Goal: Task Accomplishment & Management: Use online tool/utility

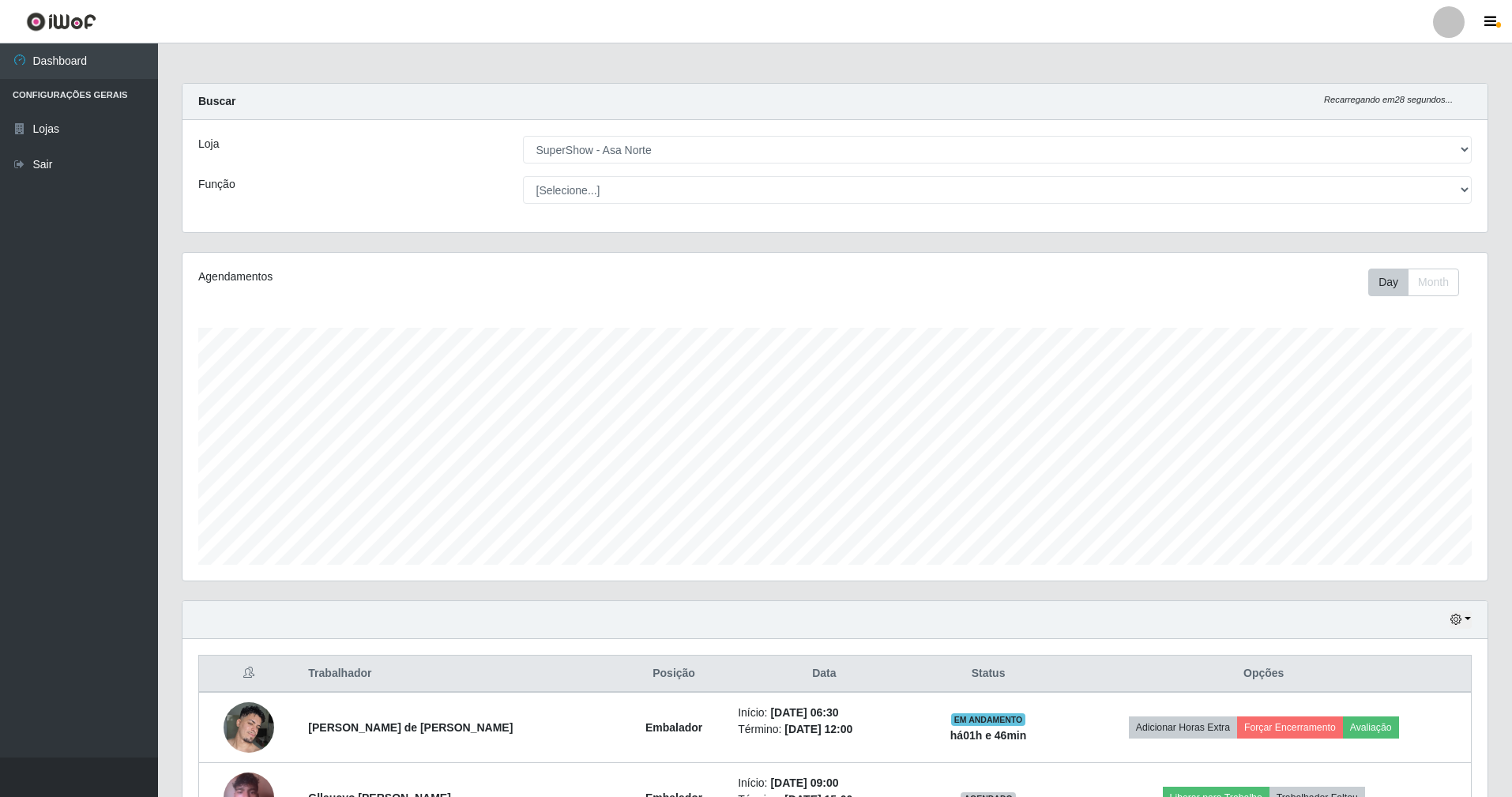
select select "71"
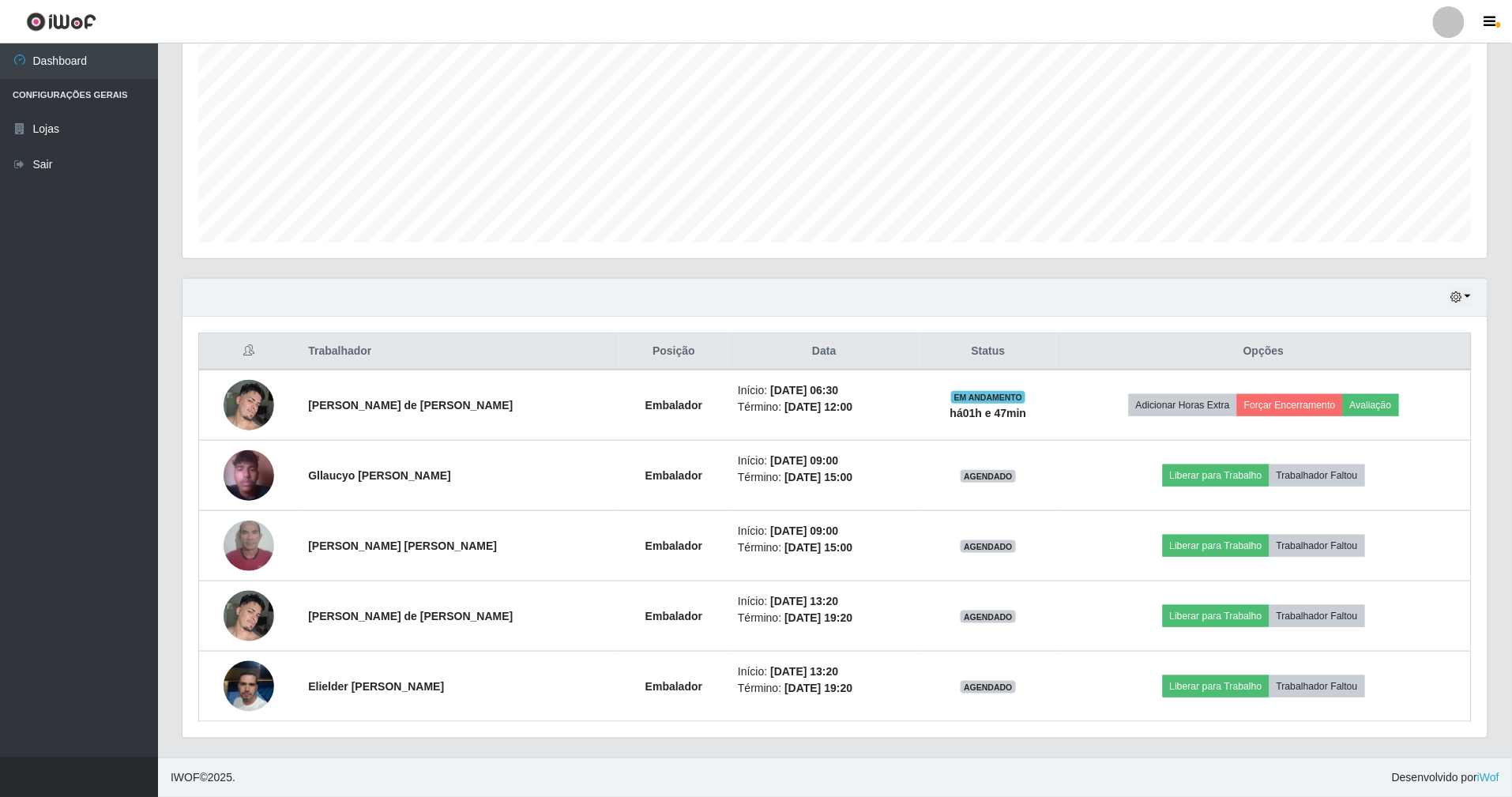
scroll to position [328, 1305]
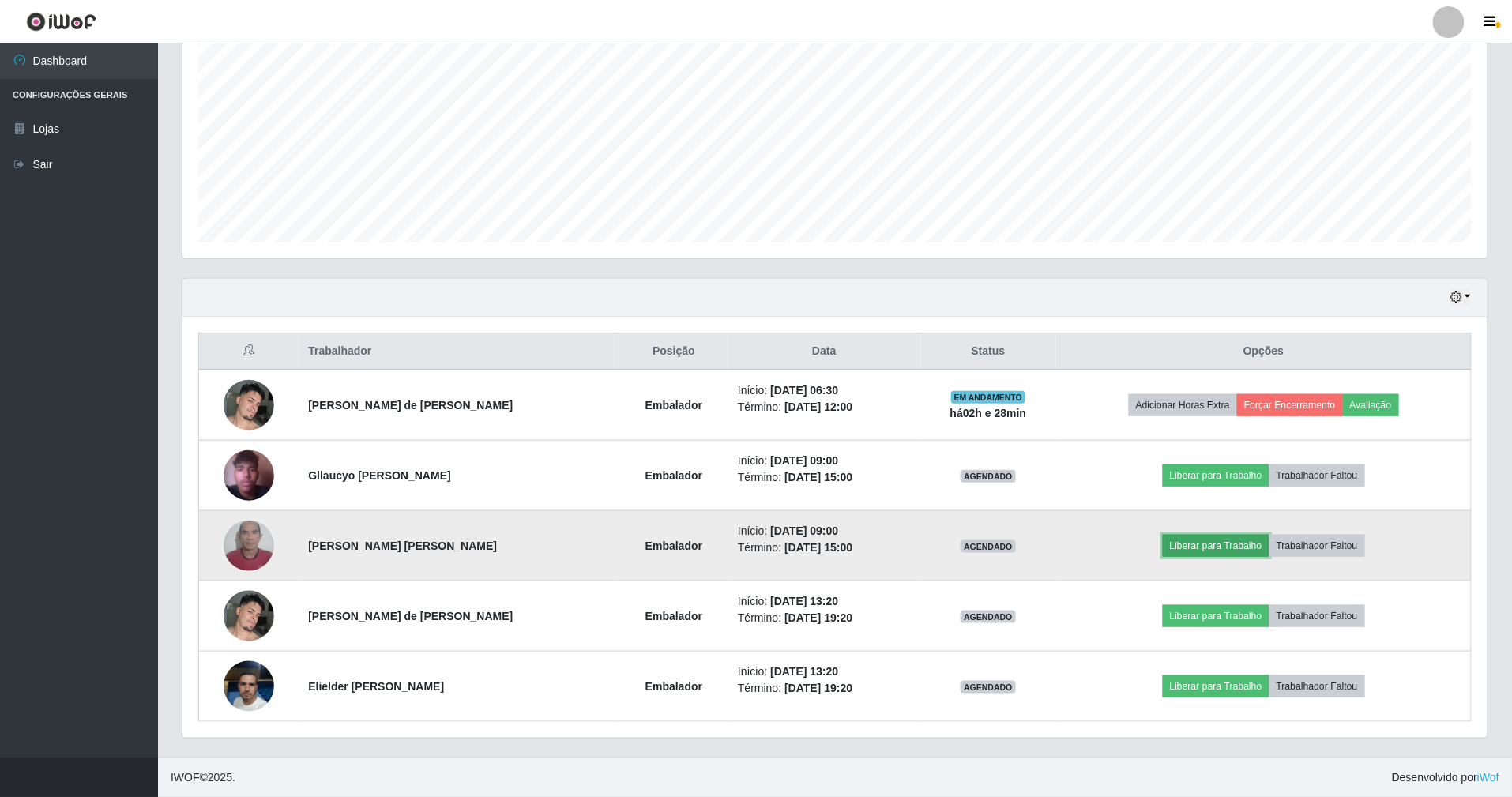
click at [1182, 537] on button "Liberar para Trabalho" at bounding box center [1215, 545] width 107 height 22
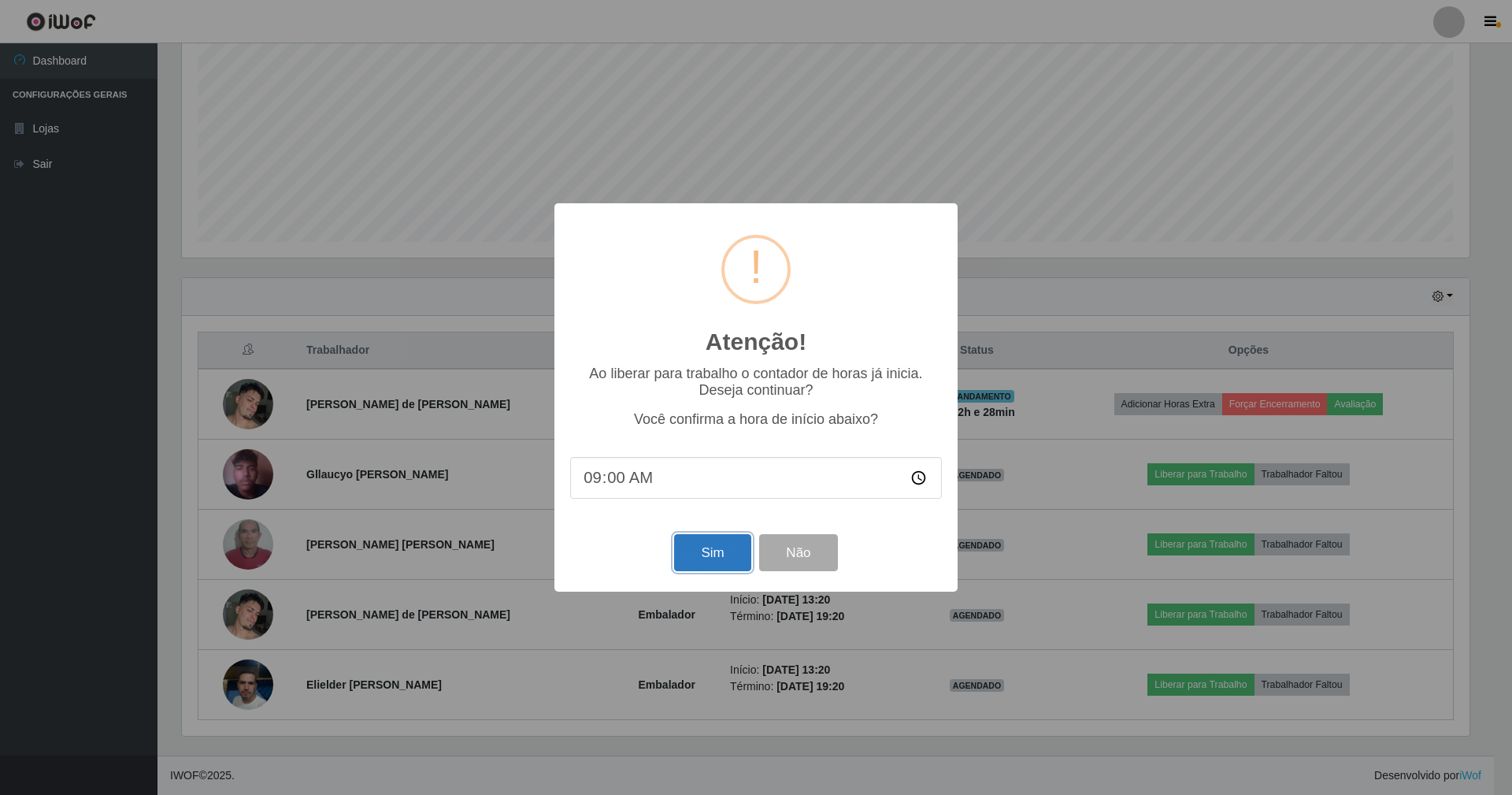
click at [720, 564] on button "Sim" at bounding box center [712, 553] width 76 height 37
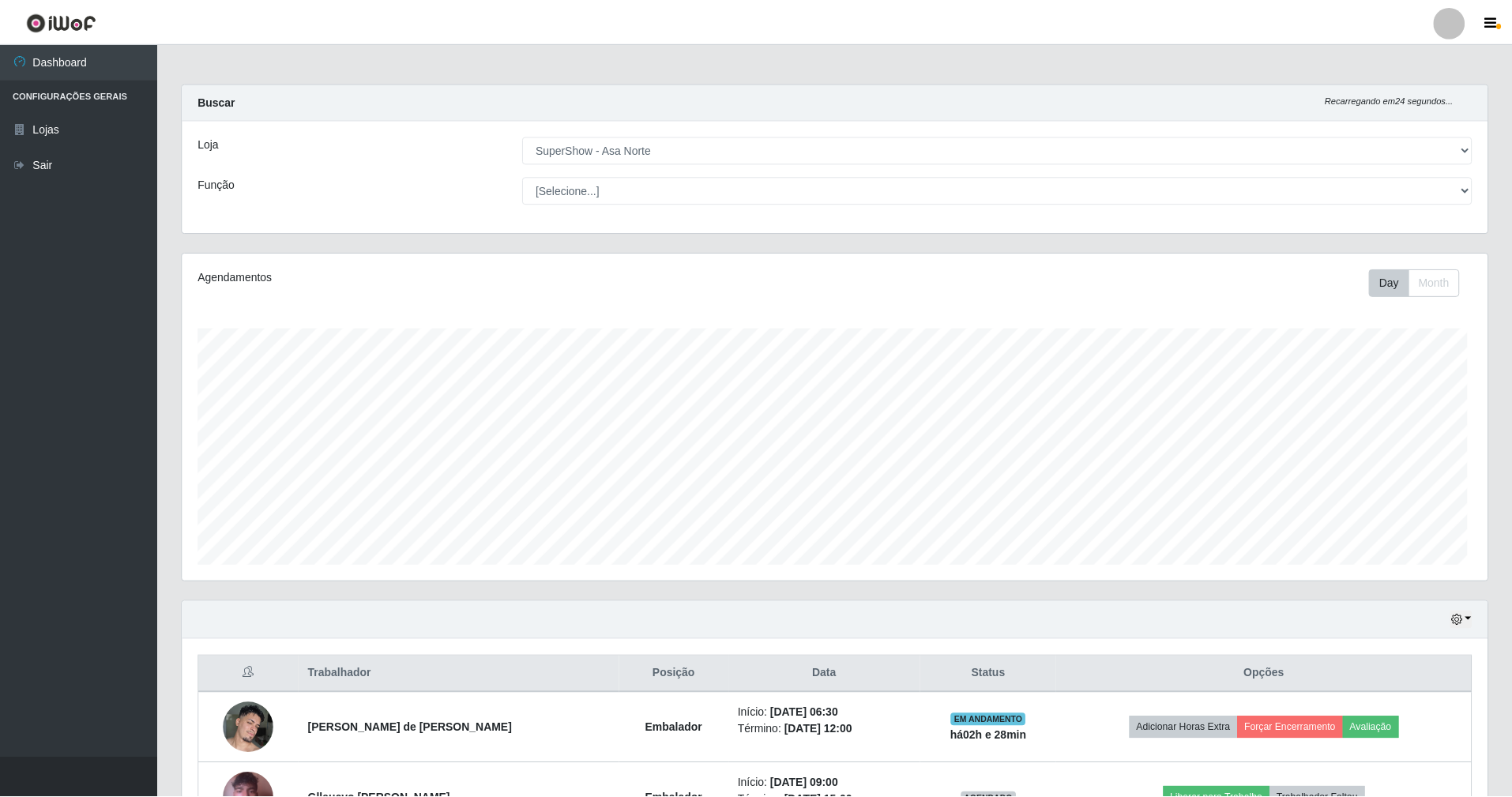
scroll to position [328, 1309]
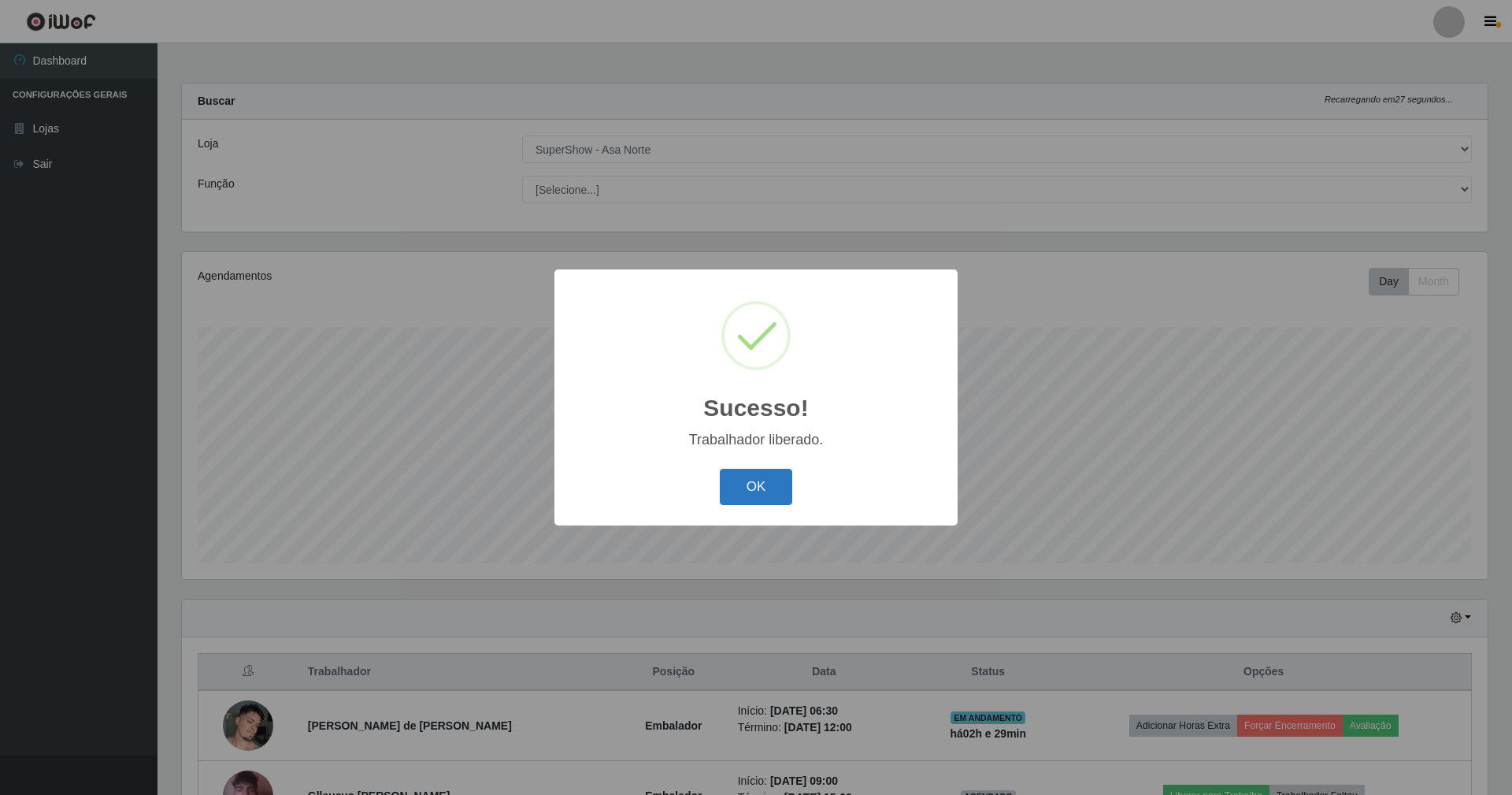
click at [753, 480] on button "OK" at bounding box center [757, 488] width 73 height 37
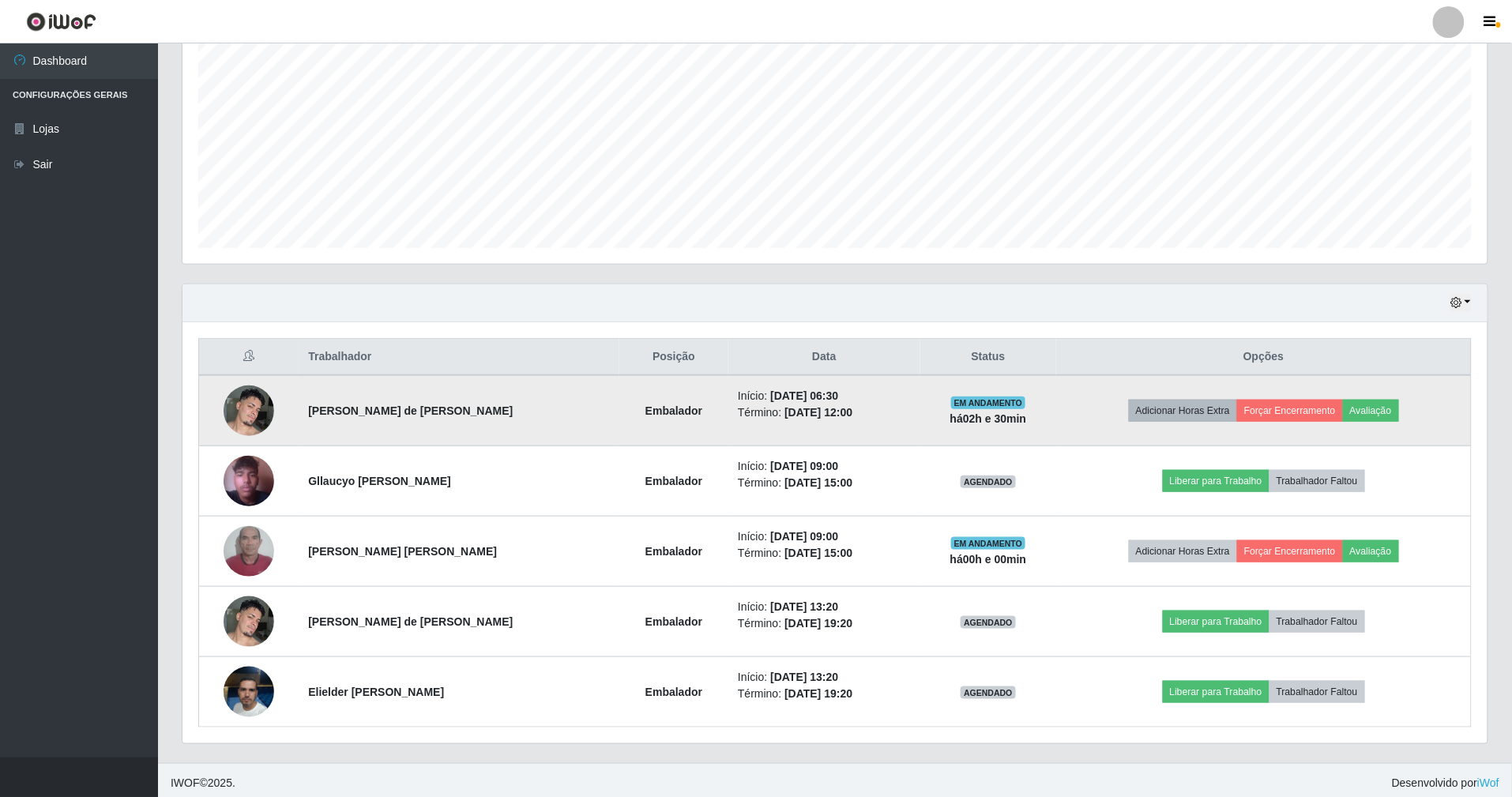
scroll to position [326, 0]
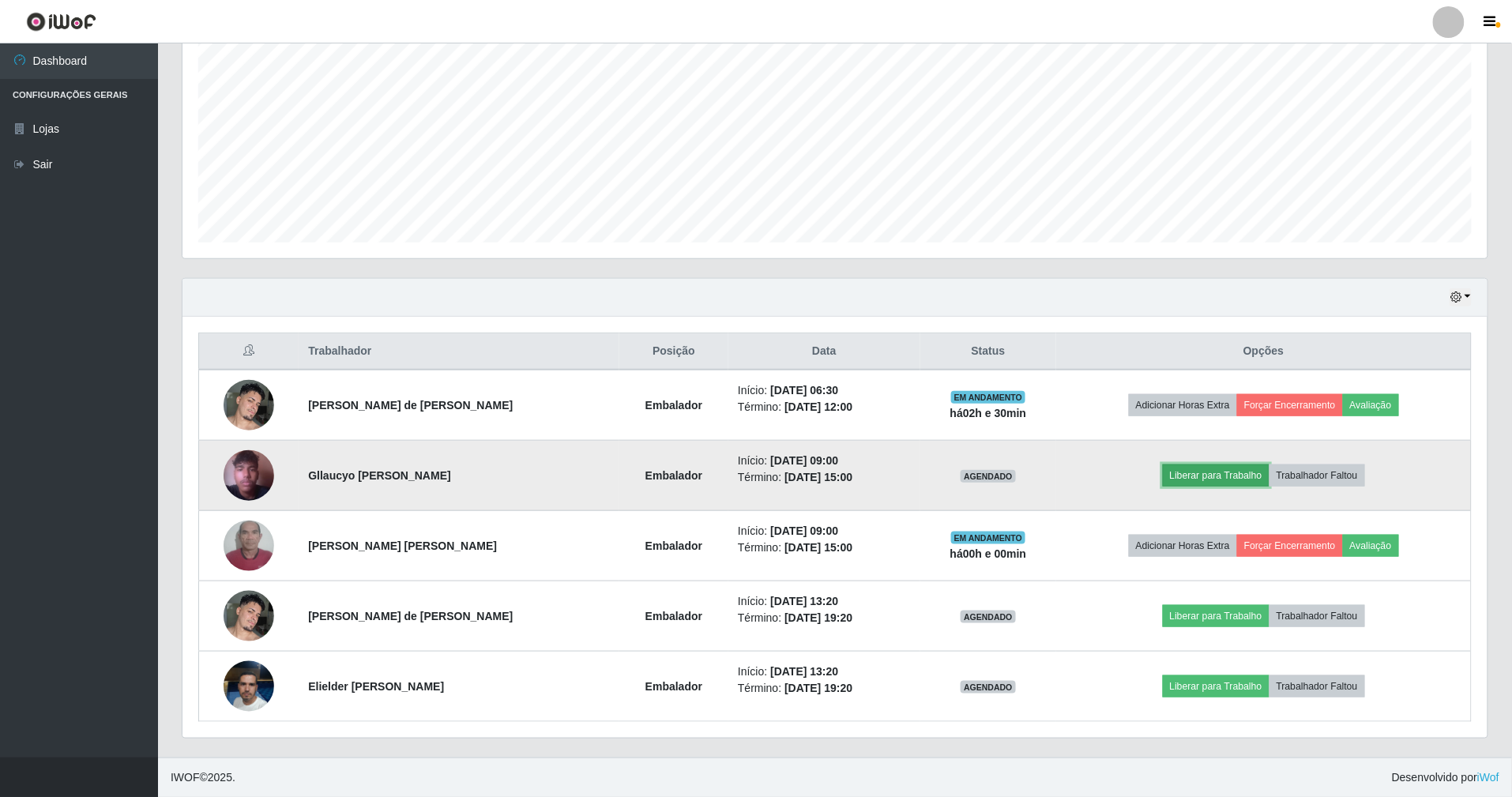
click at [1246, 478] on button "Liberar para Trabalho" at bounding box center [1215, 475] width 107 height 22
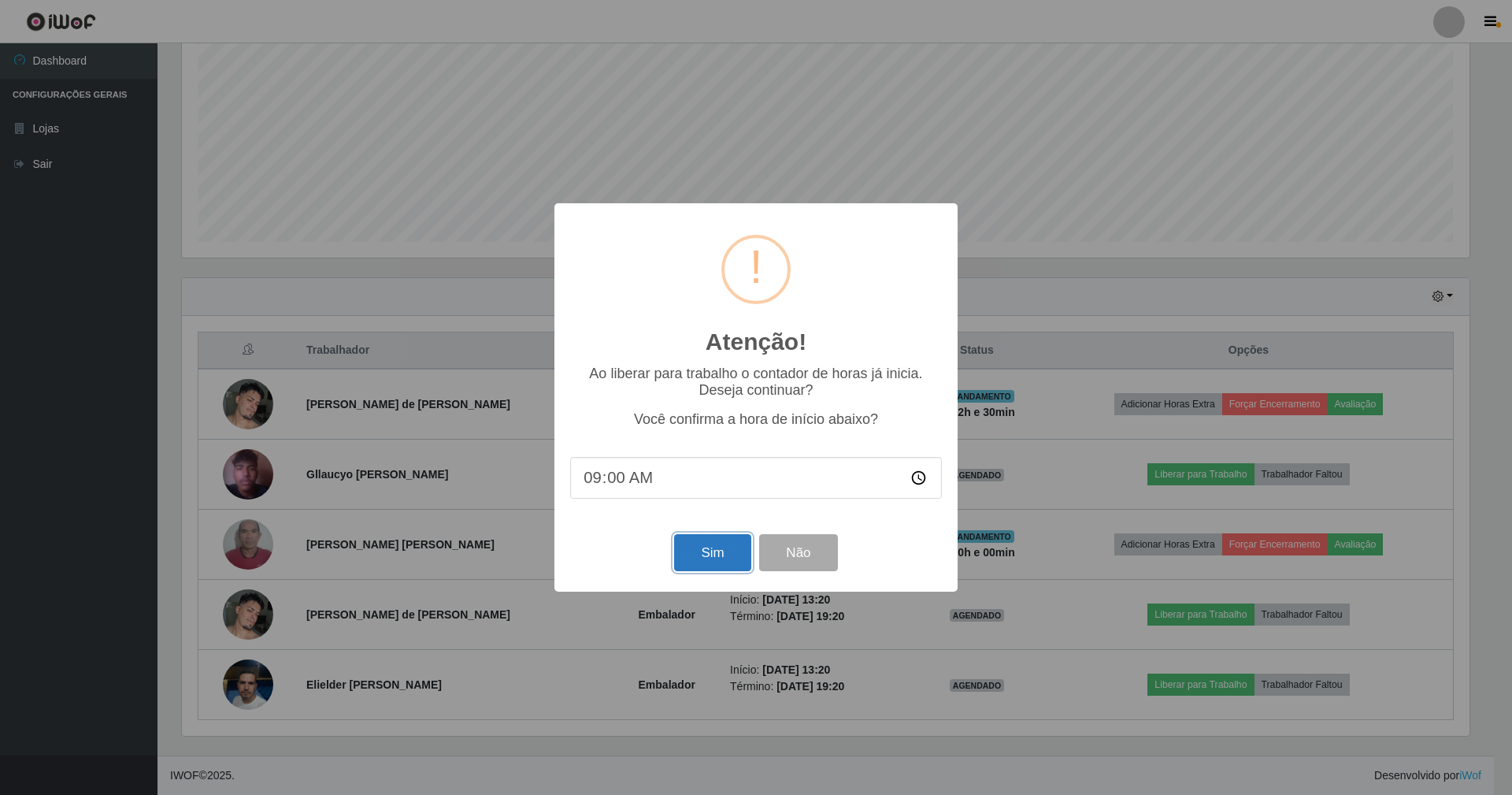
click at [715, 543] on button "Sim" at bounding box center [712, 553] width 76 height 37
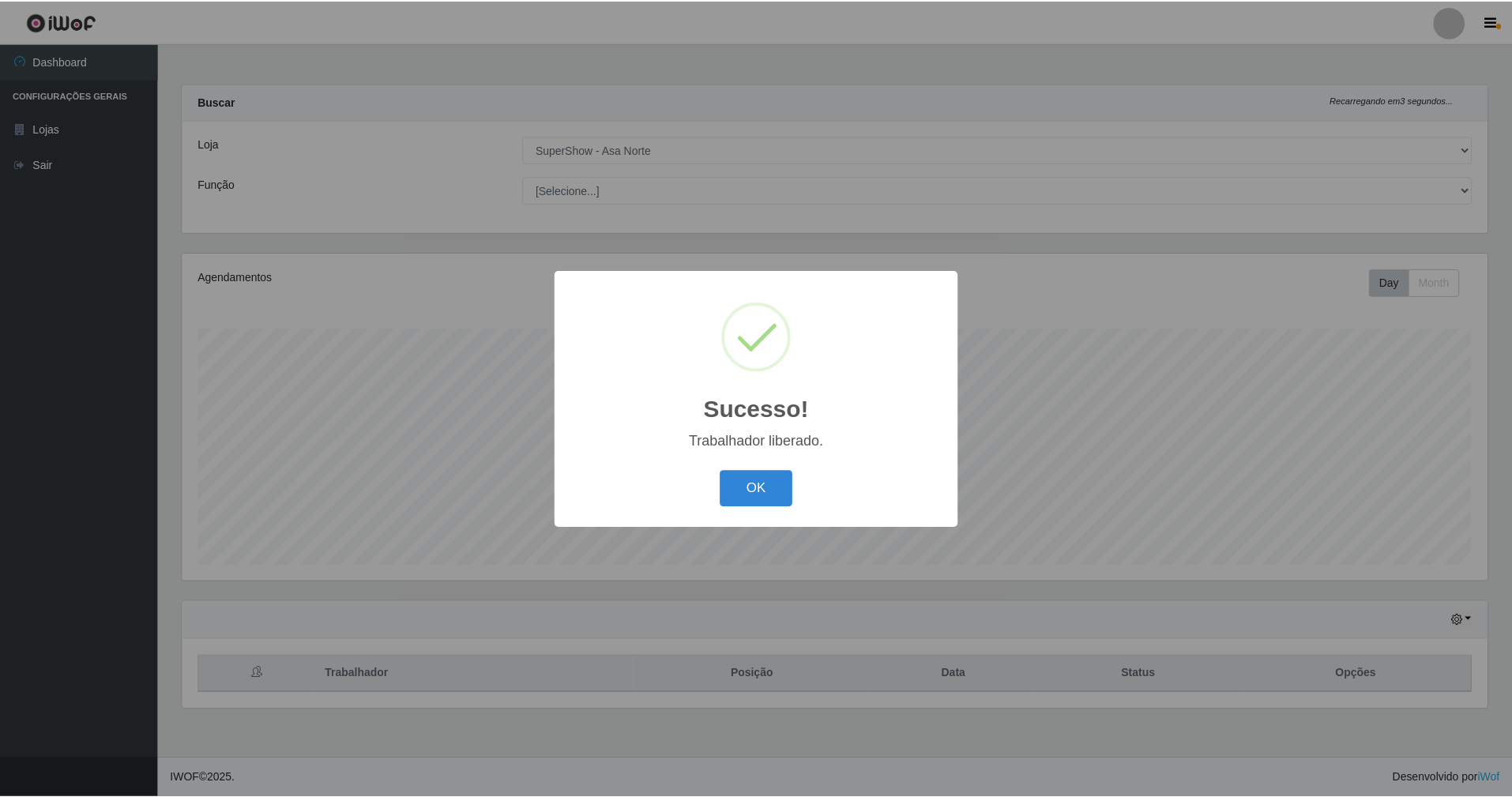
scroll to position [328, 1309]
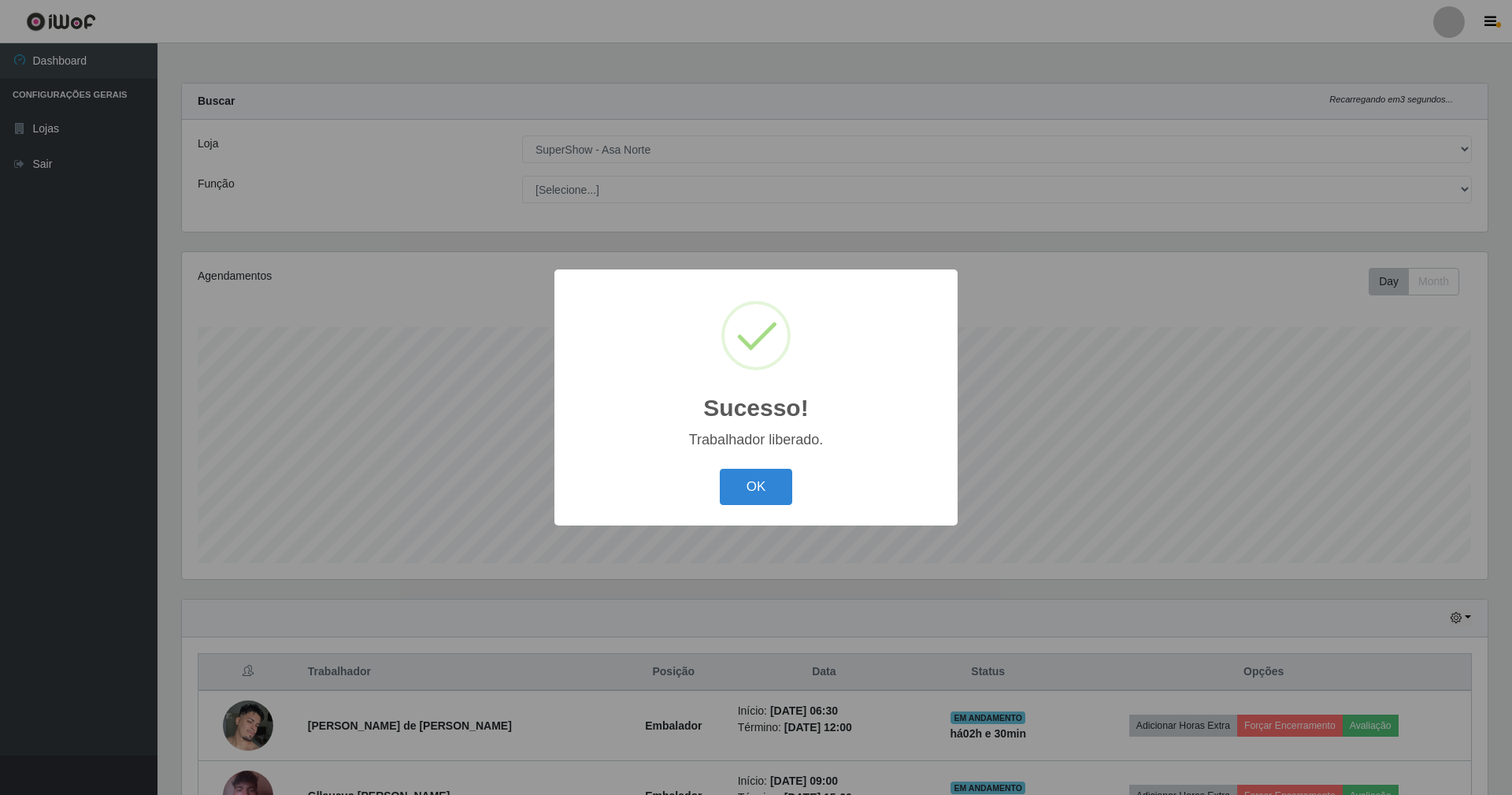
drag, startPoint x: 764, startPoint y: 495, endPoint x: 763, endPoint y: 609, distance: 114.0
click at [764, 493] on button "OK" at bounding box center [757, 488] width 73 height 37
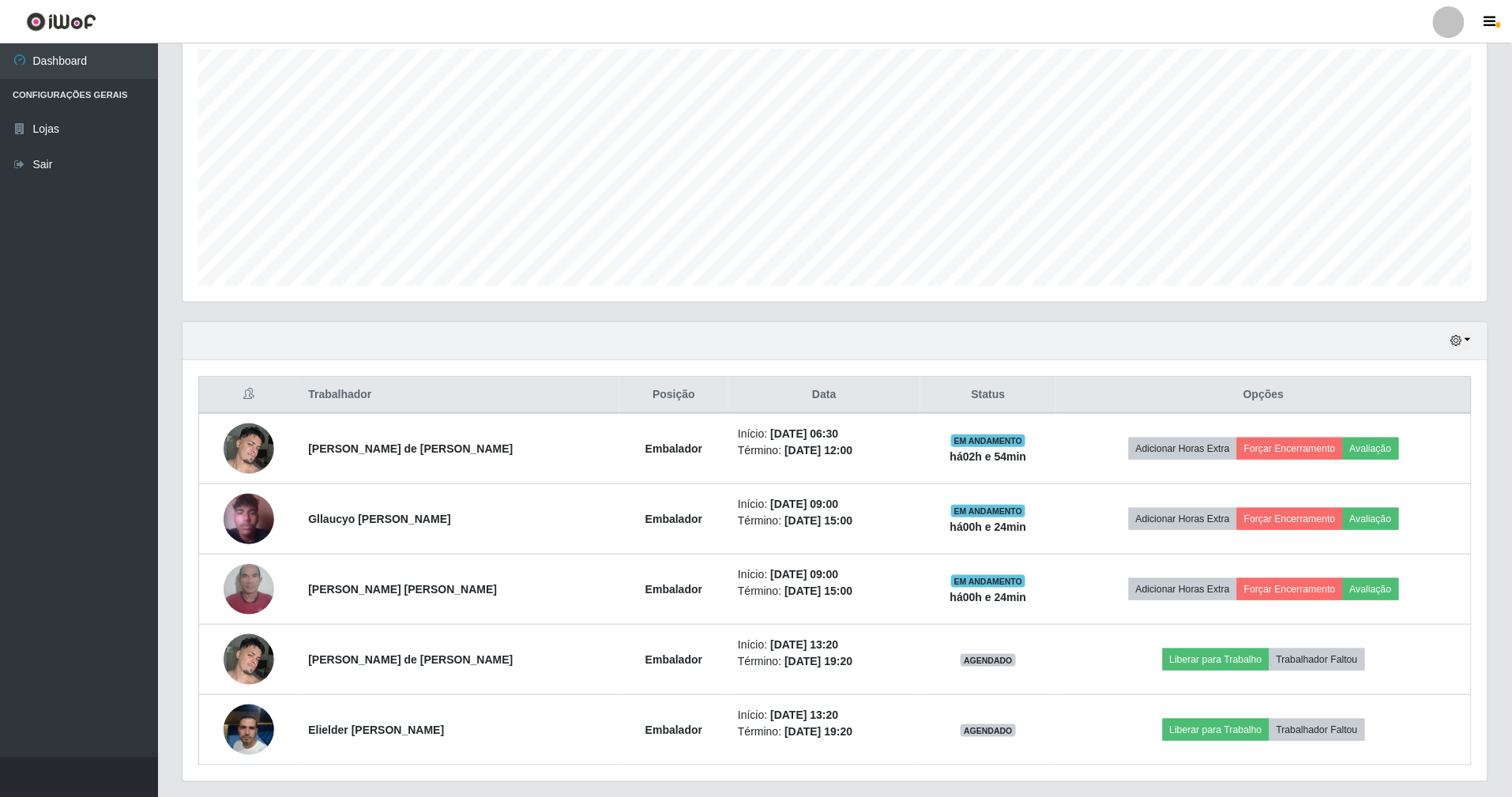
scroll to position [316, 0]
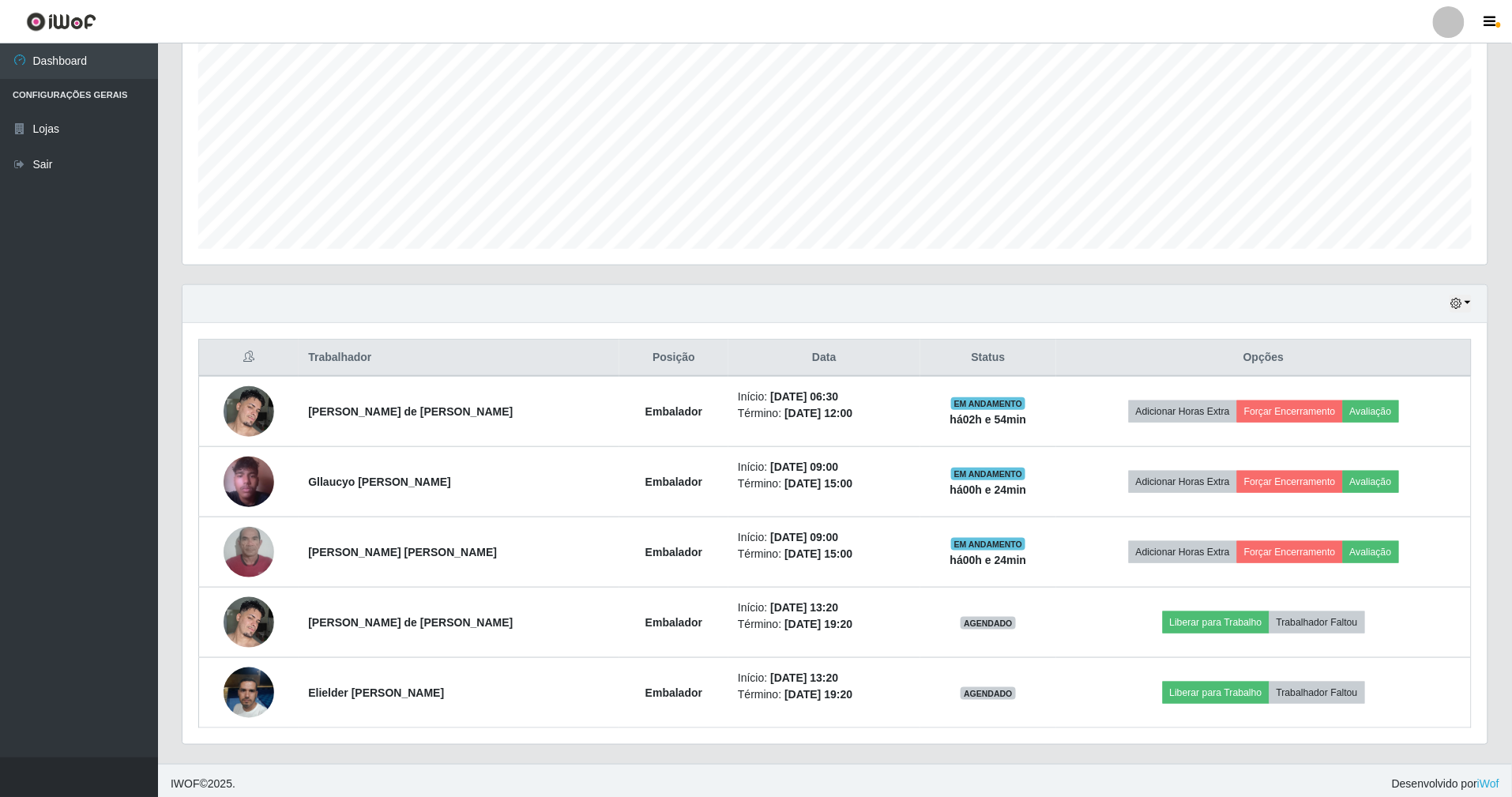
click at [1457, 291] on div "Hoje 1 dia 3 dias 1 Semana Não encerrados" at bounding box center [835, 304] width 1305 height 38
click at [1455, 295] on button "button" at bounding box center [1460, 303] width 22 height 18
click at [1396, 392] on button "3 dias" at bounding box center [1408, 398] width 125 height 33
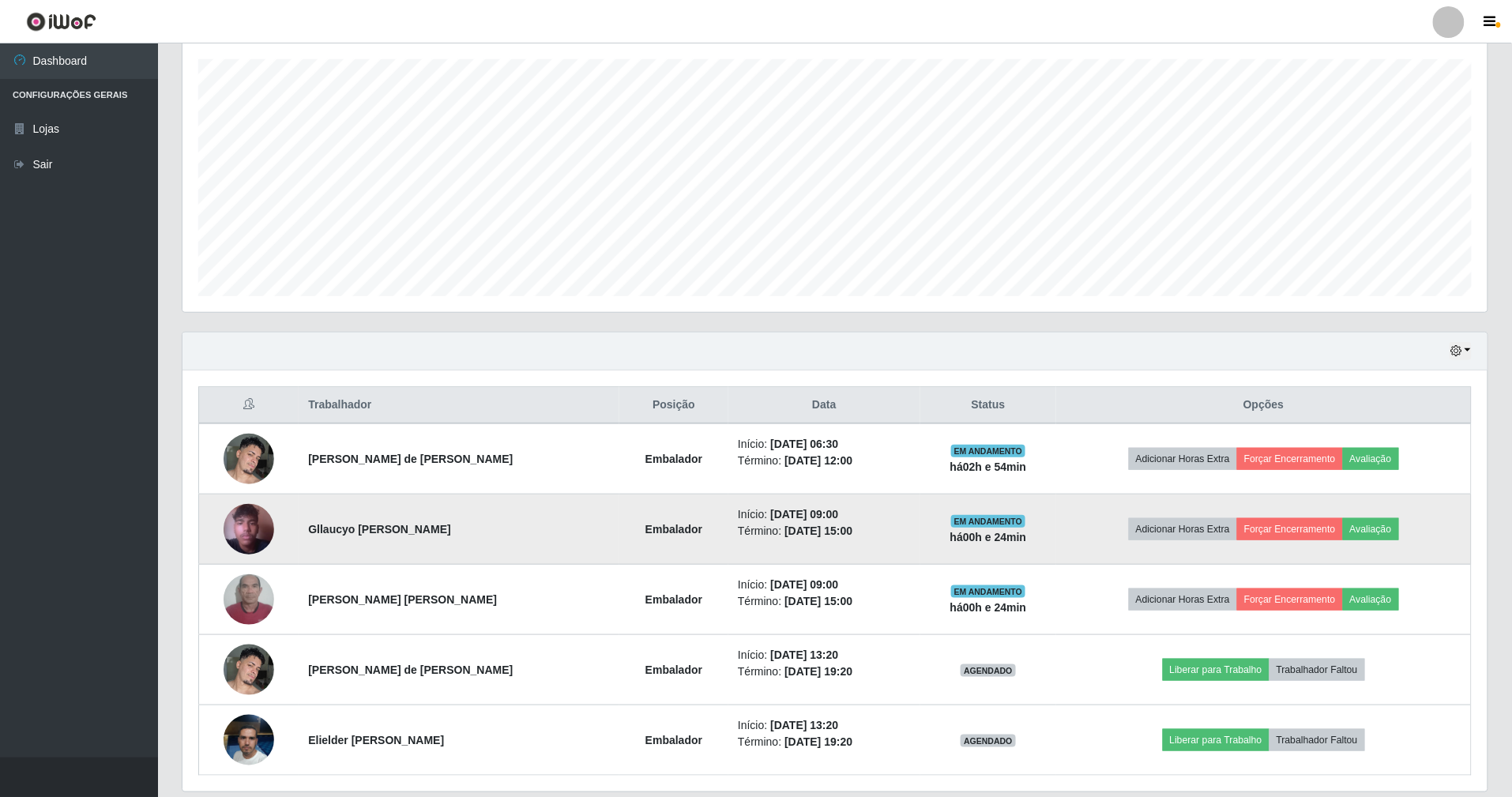
scroll to position [326, 0]
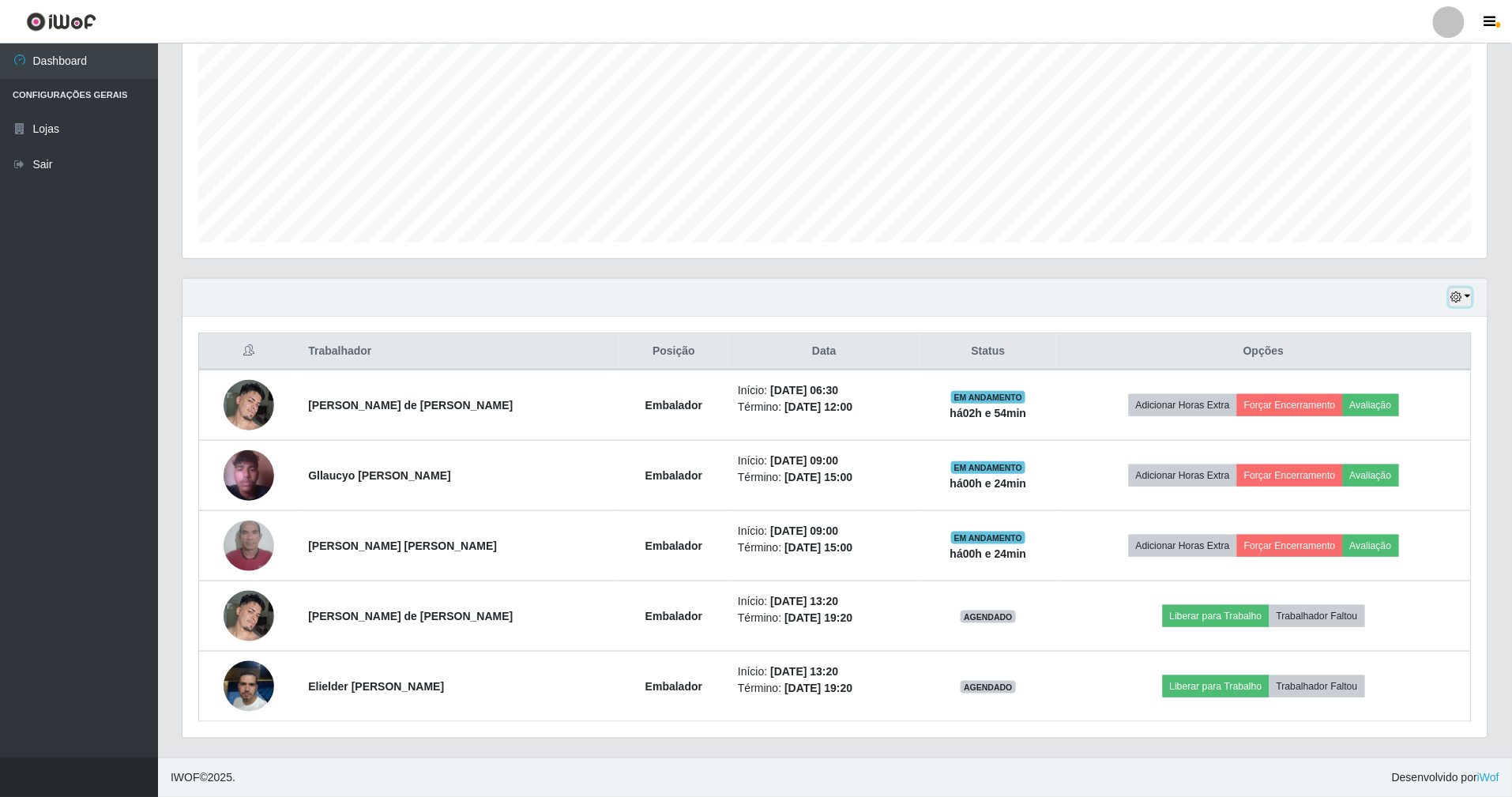
click at [1463, 291] on button "button" at bounding box center [1460, 297] width 22 height 18
click at [1401, 420] on button "1 Semana" at bounding box center [1408, 425] width 125 height 33
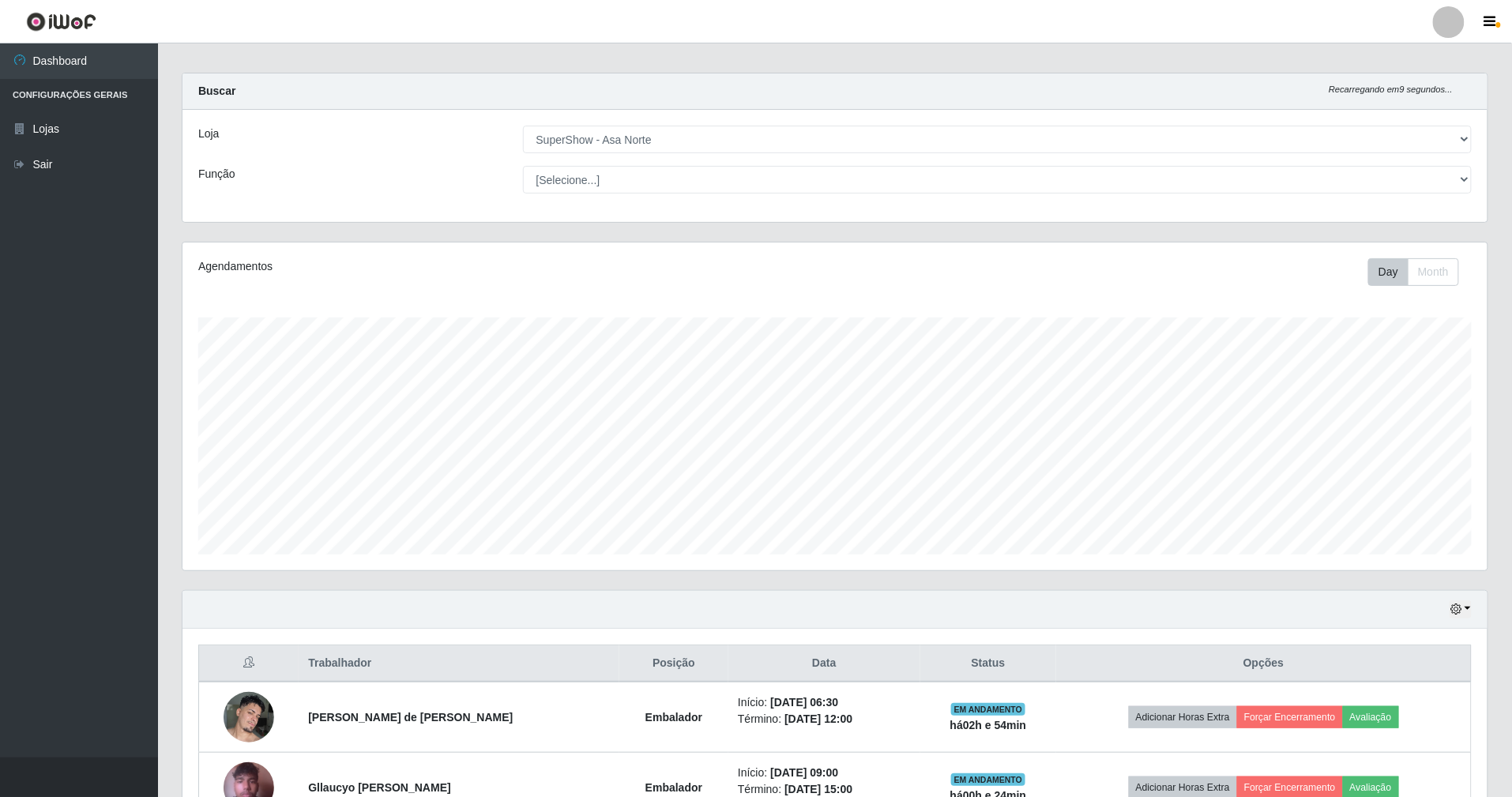
scroll to position [0, 0]
